Goal: Task Accomplishment & Management: Manage account settings

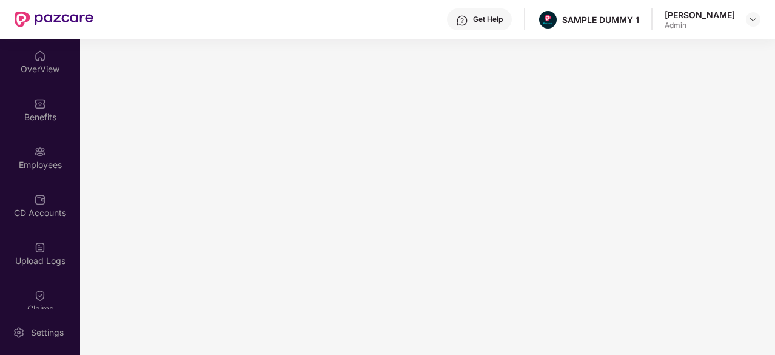
scroll to position [96, 0]
click at [35, 61] on img at bounding box center [40, 56] width 12 height 12
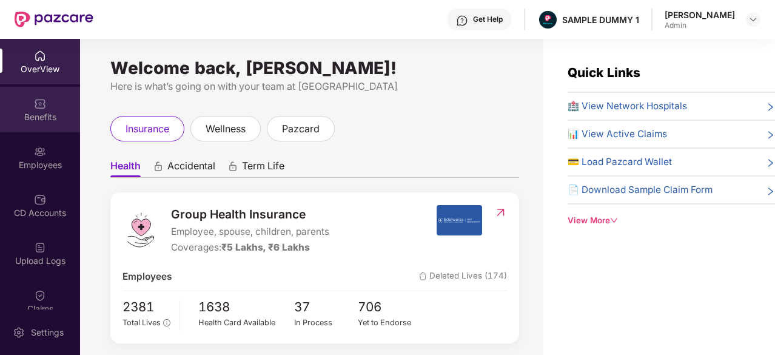
click at [50, 125] on div "Benefits" at bounding box center [40, 109] width 80 height 45
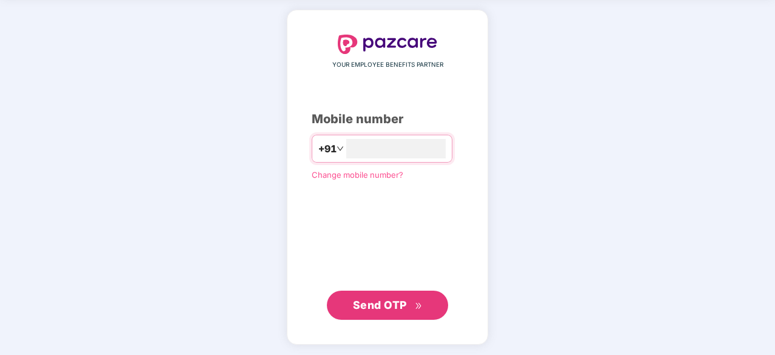
type input "**********"
click at [382, 293] on button "Send OTP" at bounding box center [387, 304] width 121 height 29
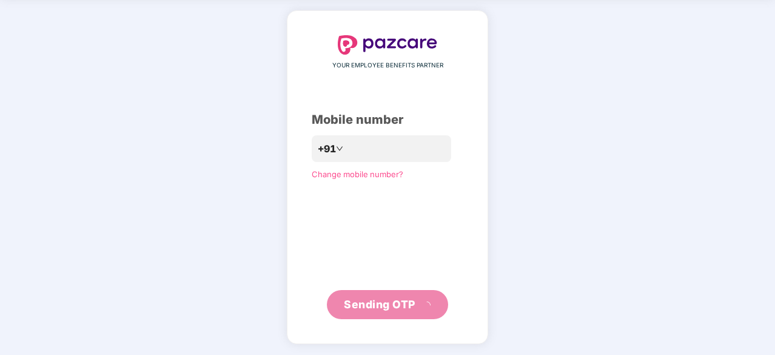
scroll to position [40, 0]
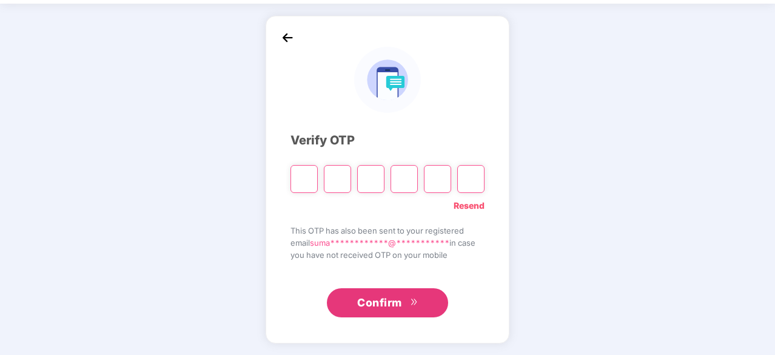
type input "*"
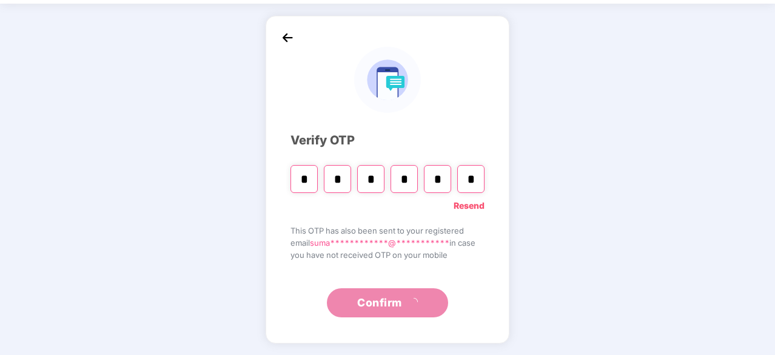
type input "*"
